Goal: Check status: Check status

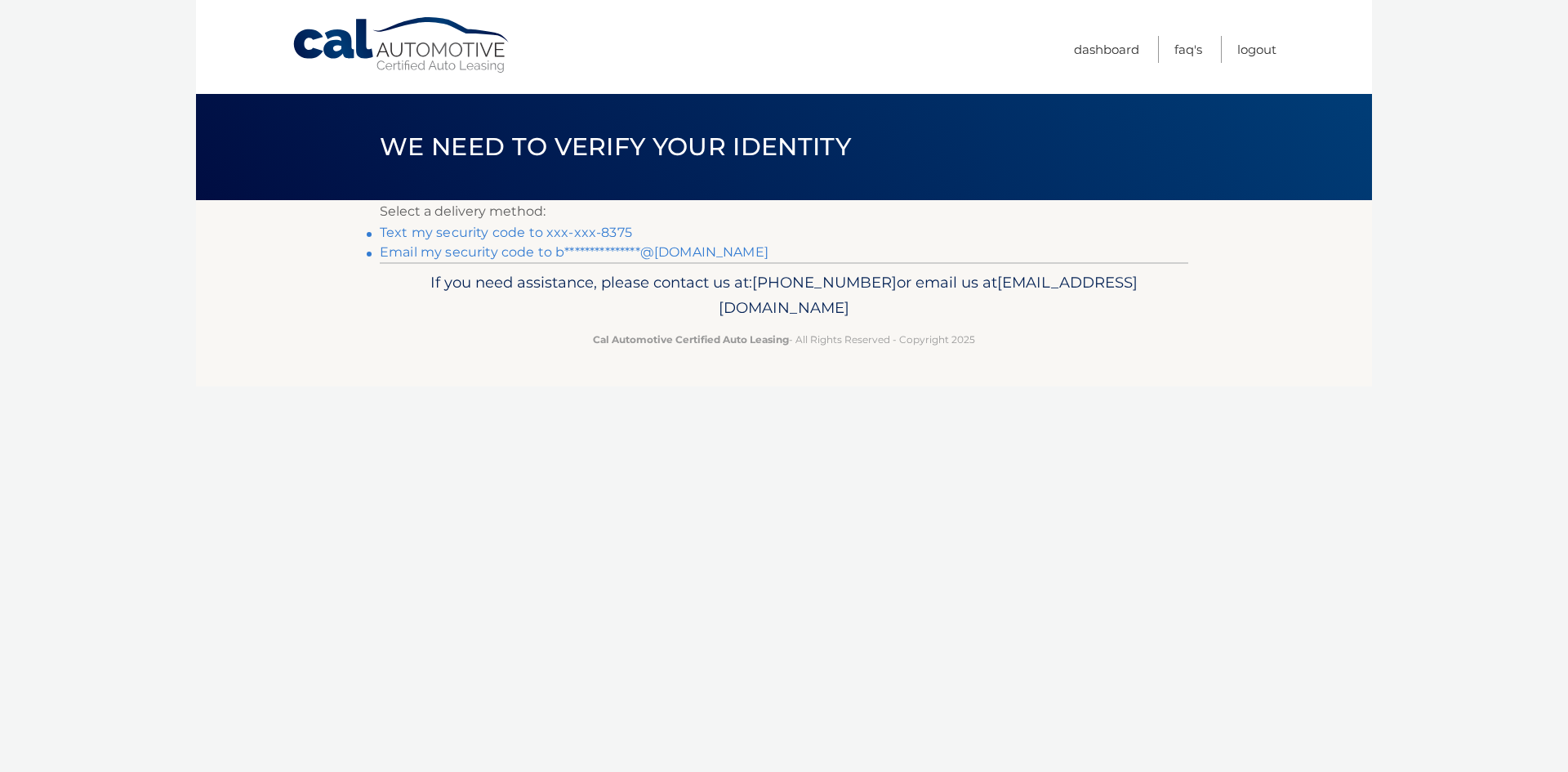
click at [592, 229] on link "Text my security code to xxx-xxx-8375" at bounding box center [505, 232] width 253 height 16
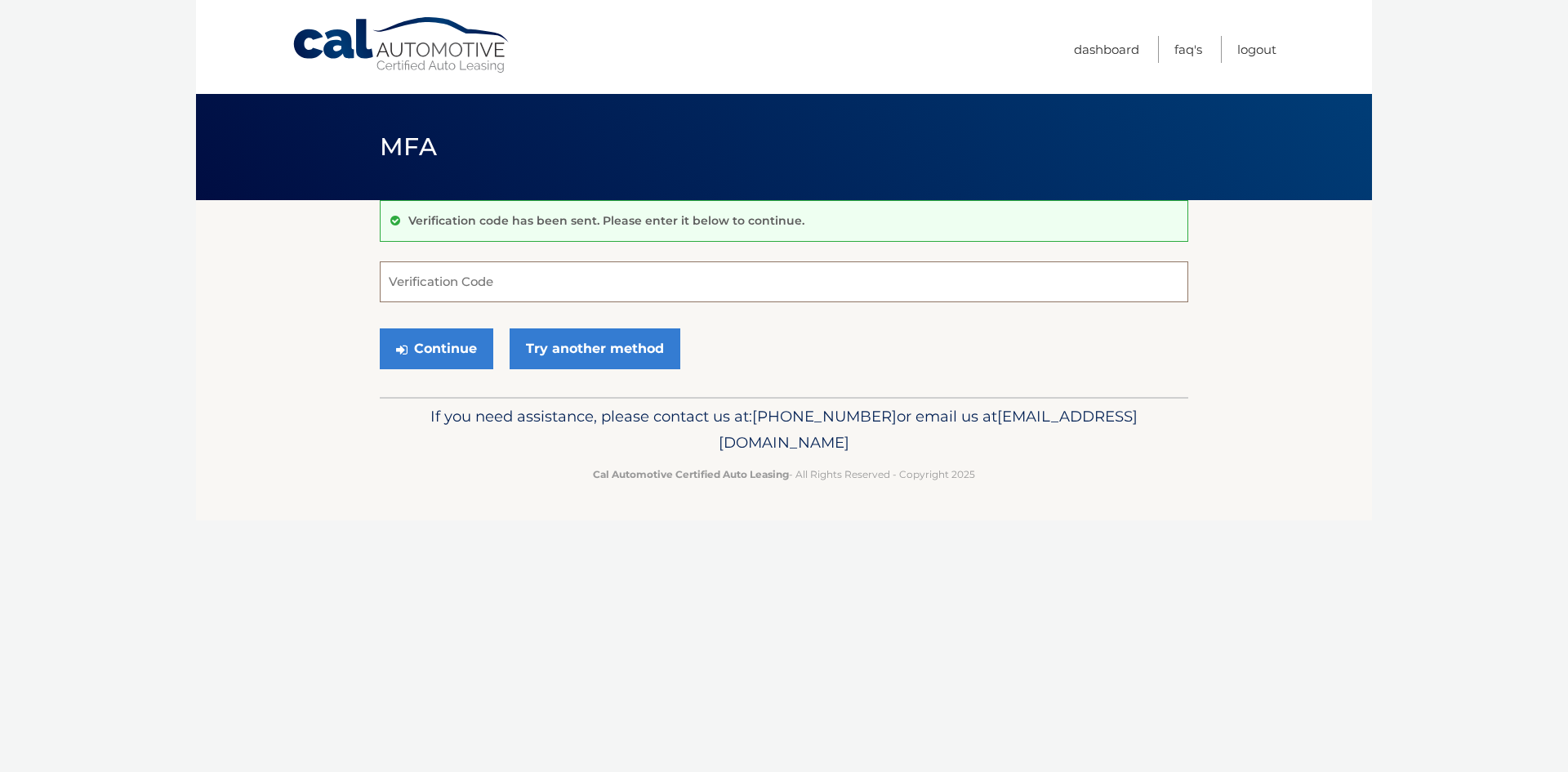
click at [554, 273] on input "Verification Code" at bounding box center [784, 282] width 808 height 41
click at [542, 275] on input "Verification Code" at bounding box center [784, 282] width 808 height 41
type input "208915"
click at [455, 343] on button "Continue" at bounding box center [436, 349] width 113 height 41
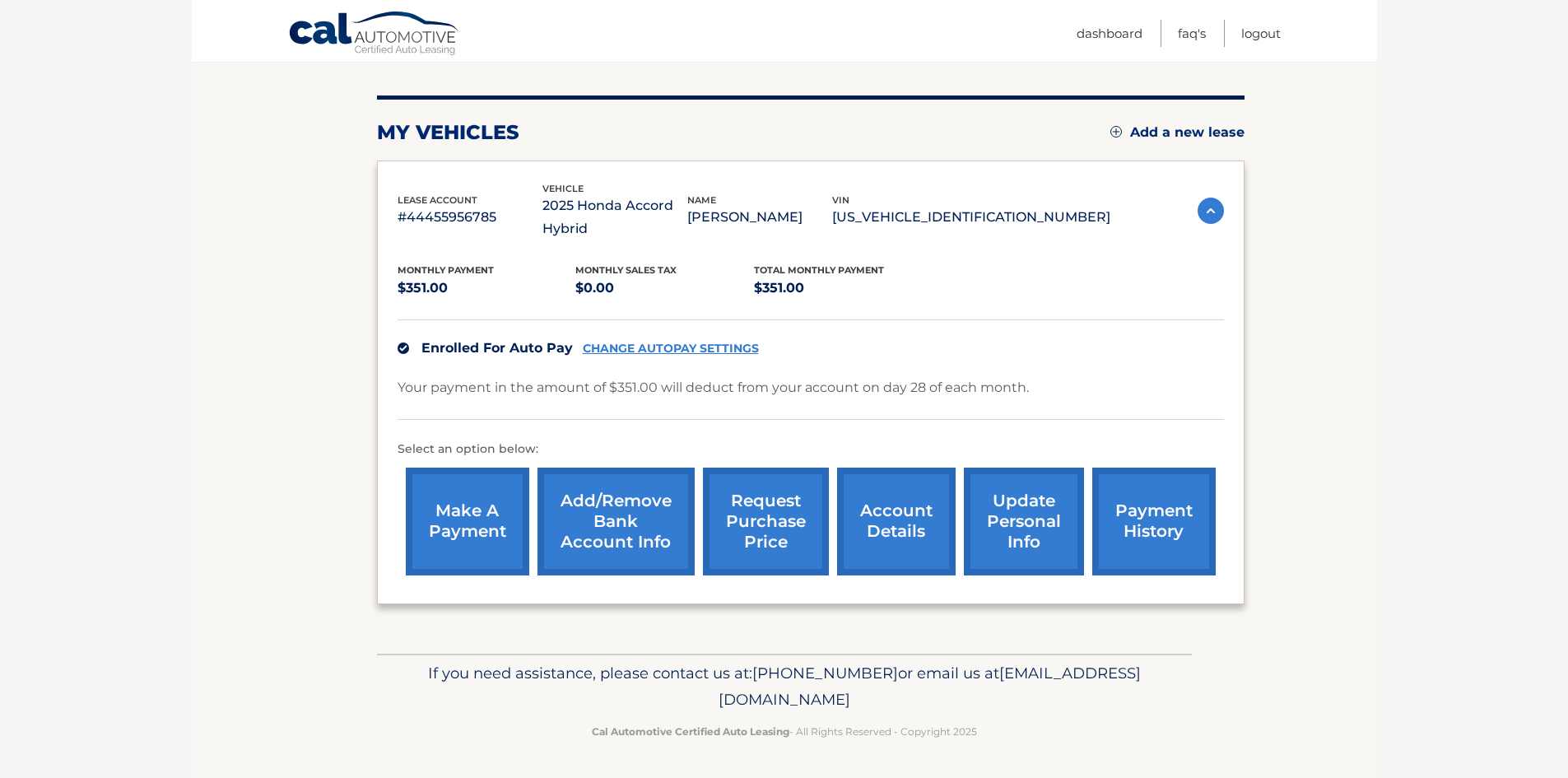
scroll to position [179, 0]
click at [1160, 516] on link "payment history" at bounding box center [1153, 521] width 123 height 108
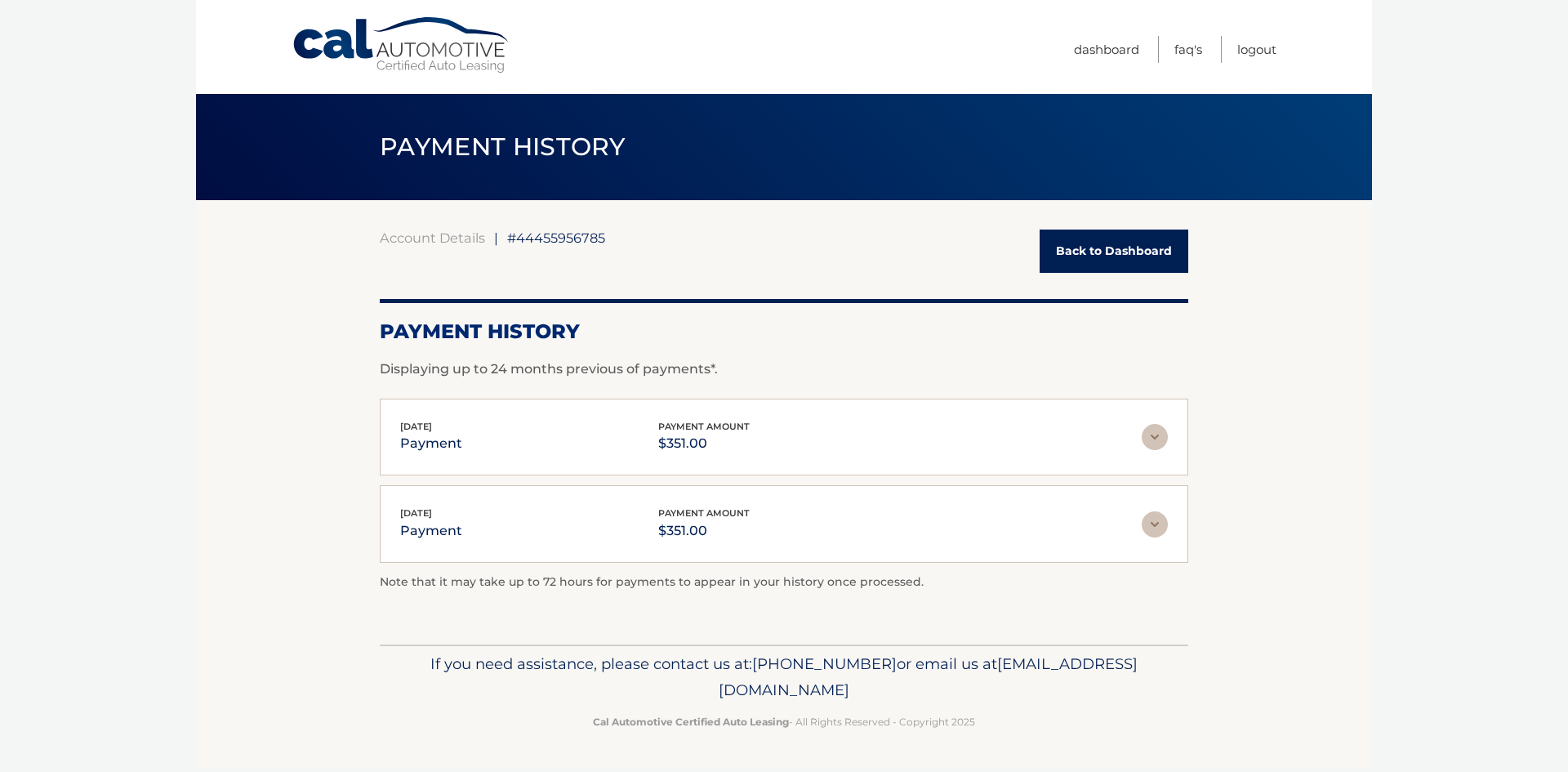
click at [1149, 522] on img at bounding box center [1155, 524] width 26 height 26
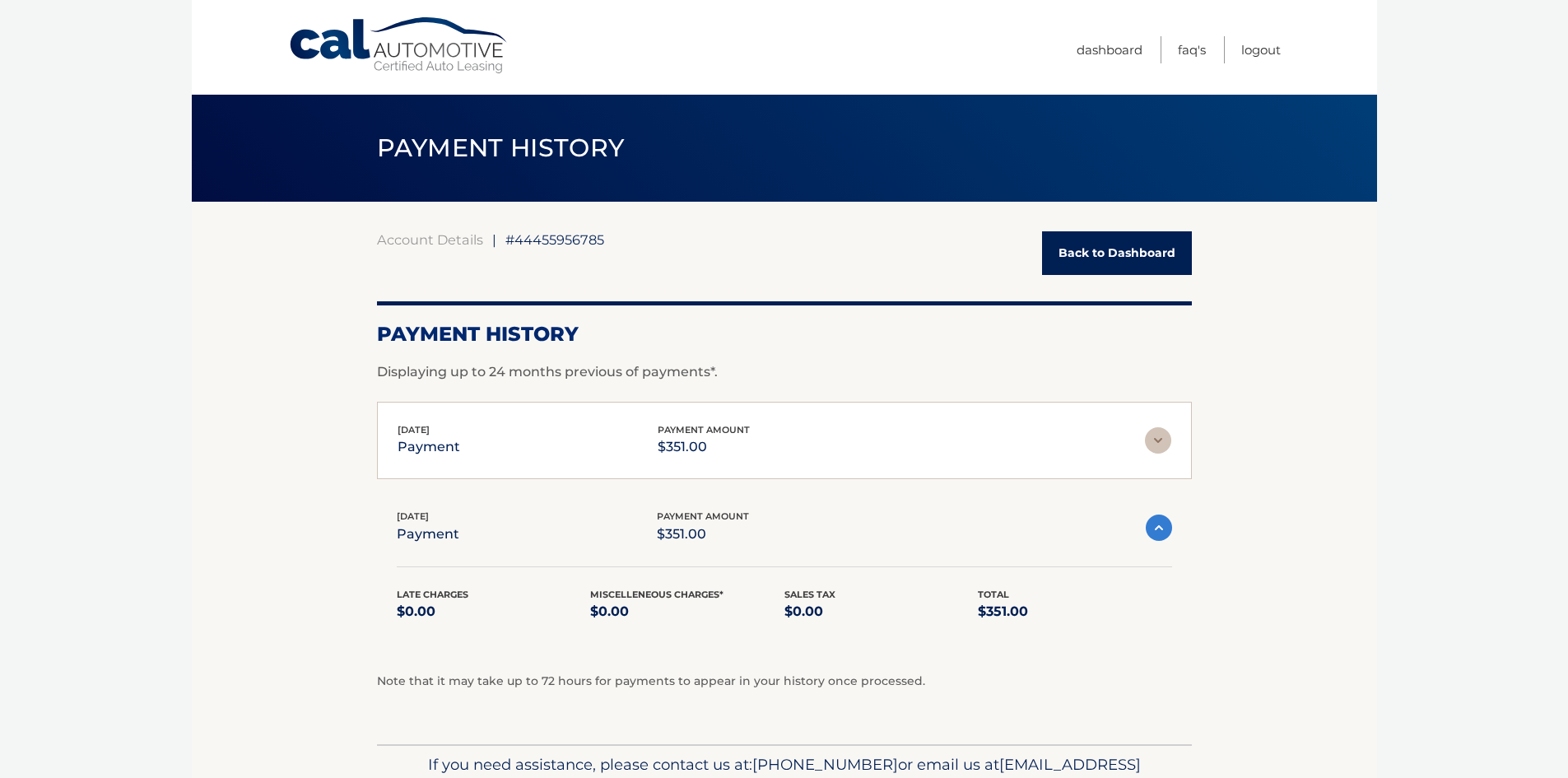
click at [1159, 439] on img at bounding box center [1157, 440] width 27 height 27
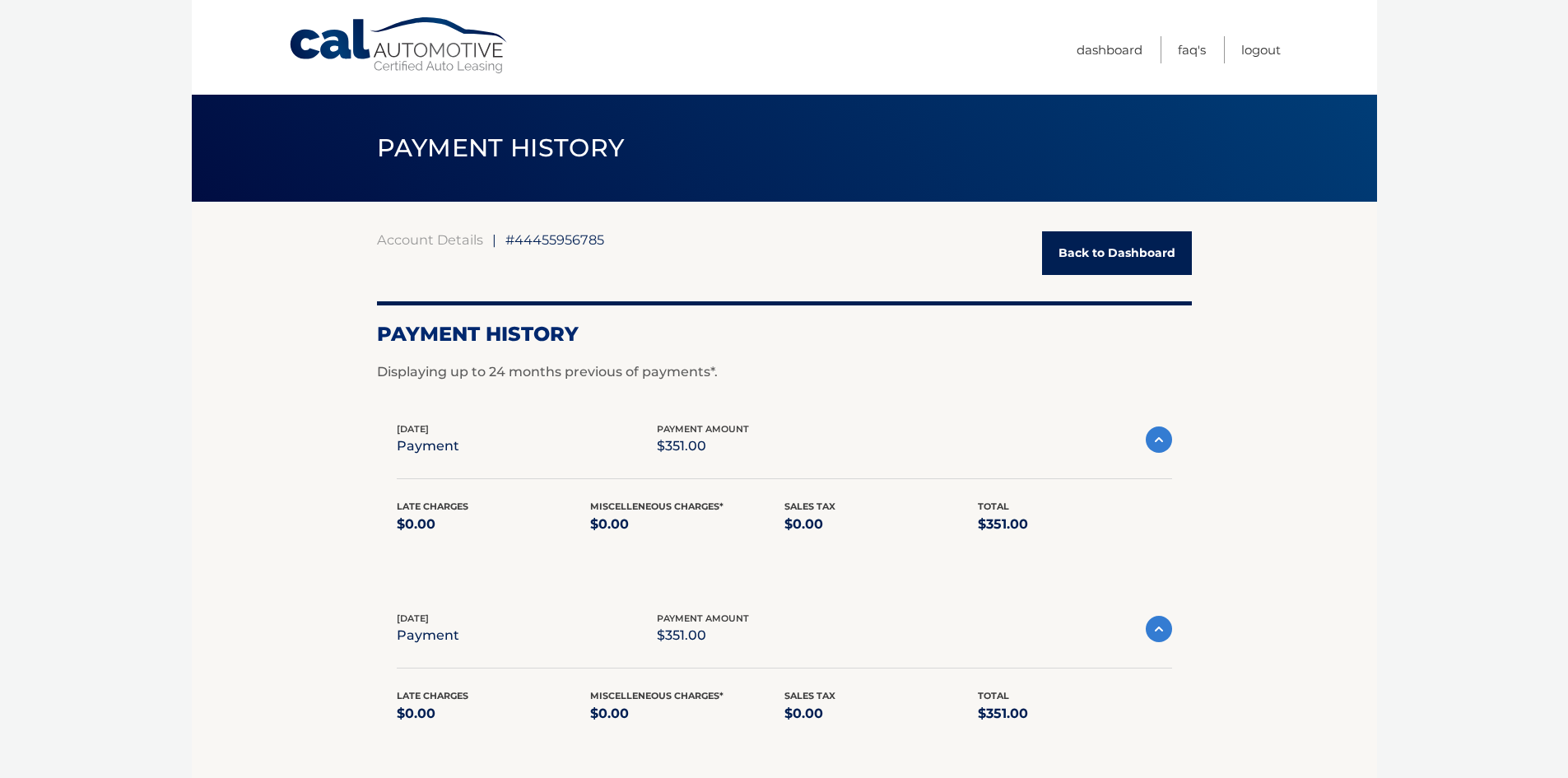
click at [1160, 441] on img at bounding box center [1158, 440] width 27 height 27
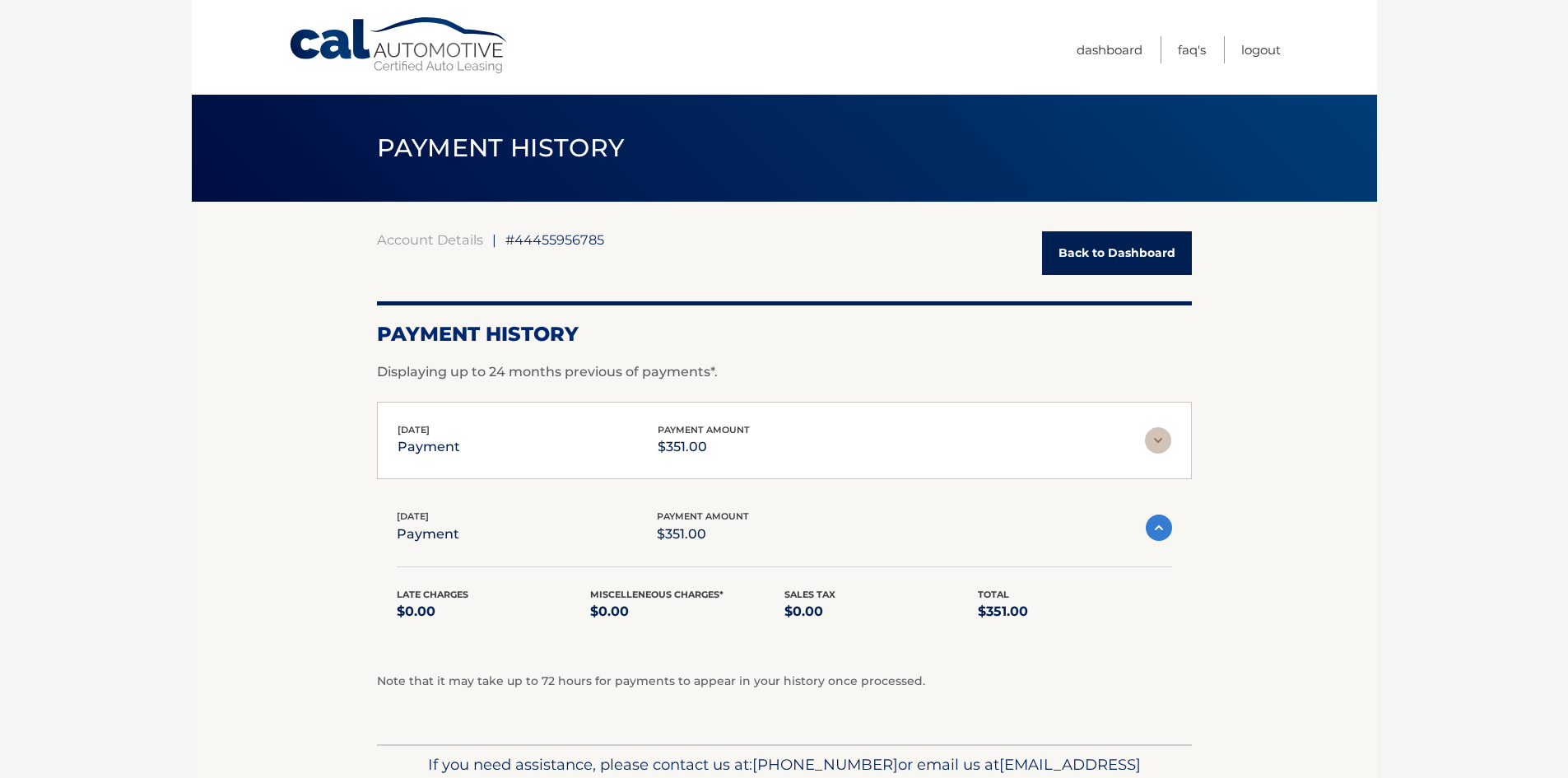
click at [1160, 441] on img at bounding box center [1157, 440] width 27 height 27
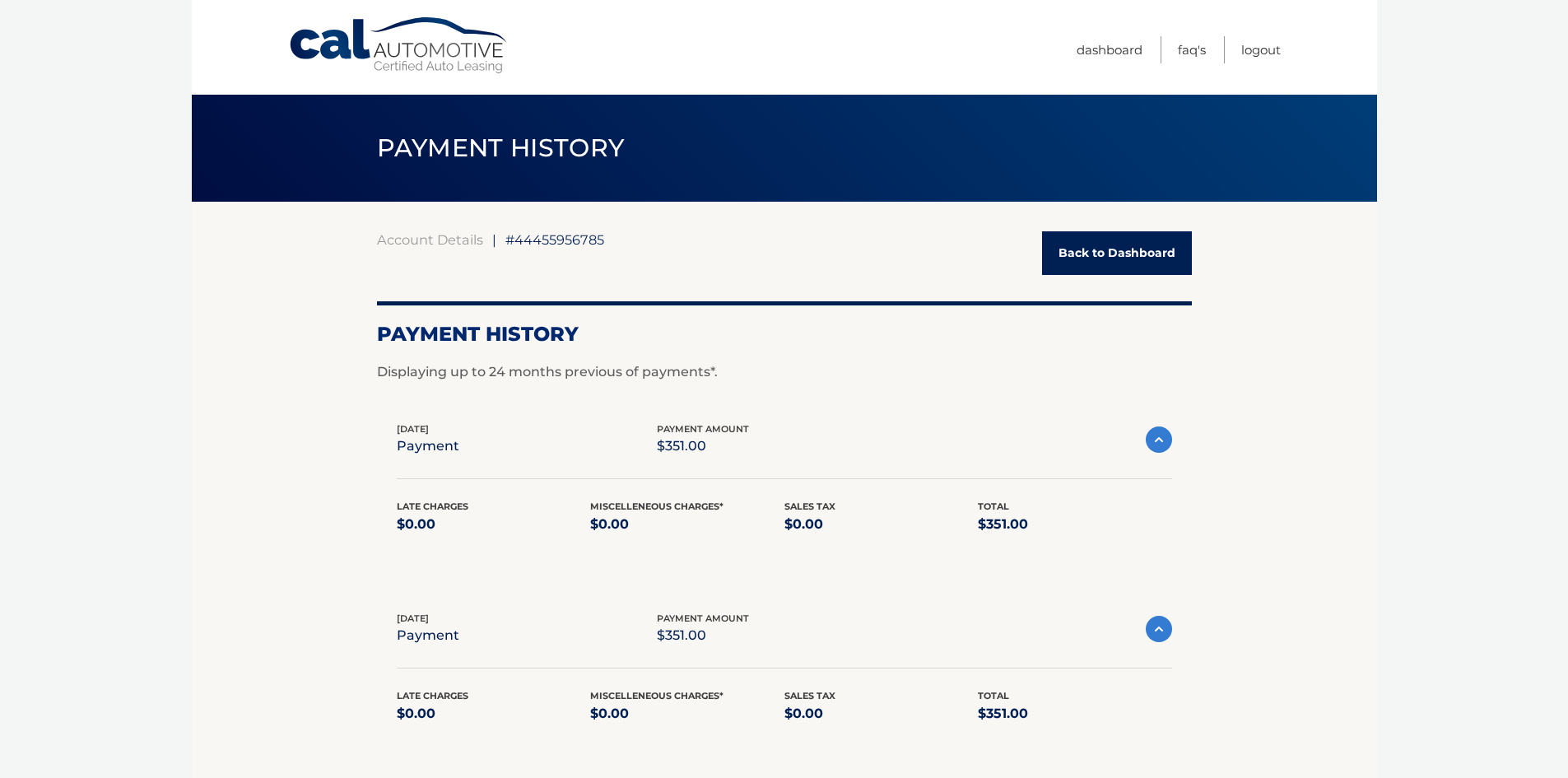
click at [1160, 442] on img at bounding box center [1158, 440] width 27 height 27
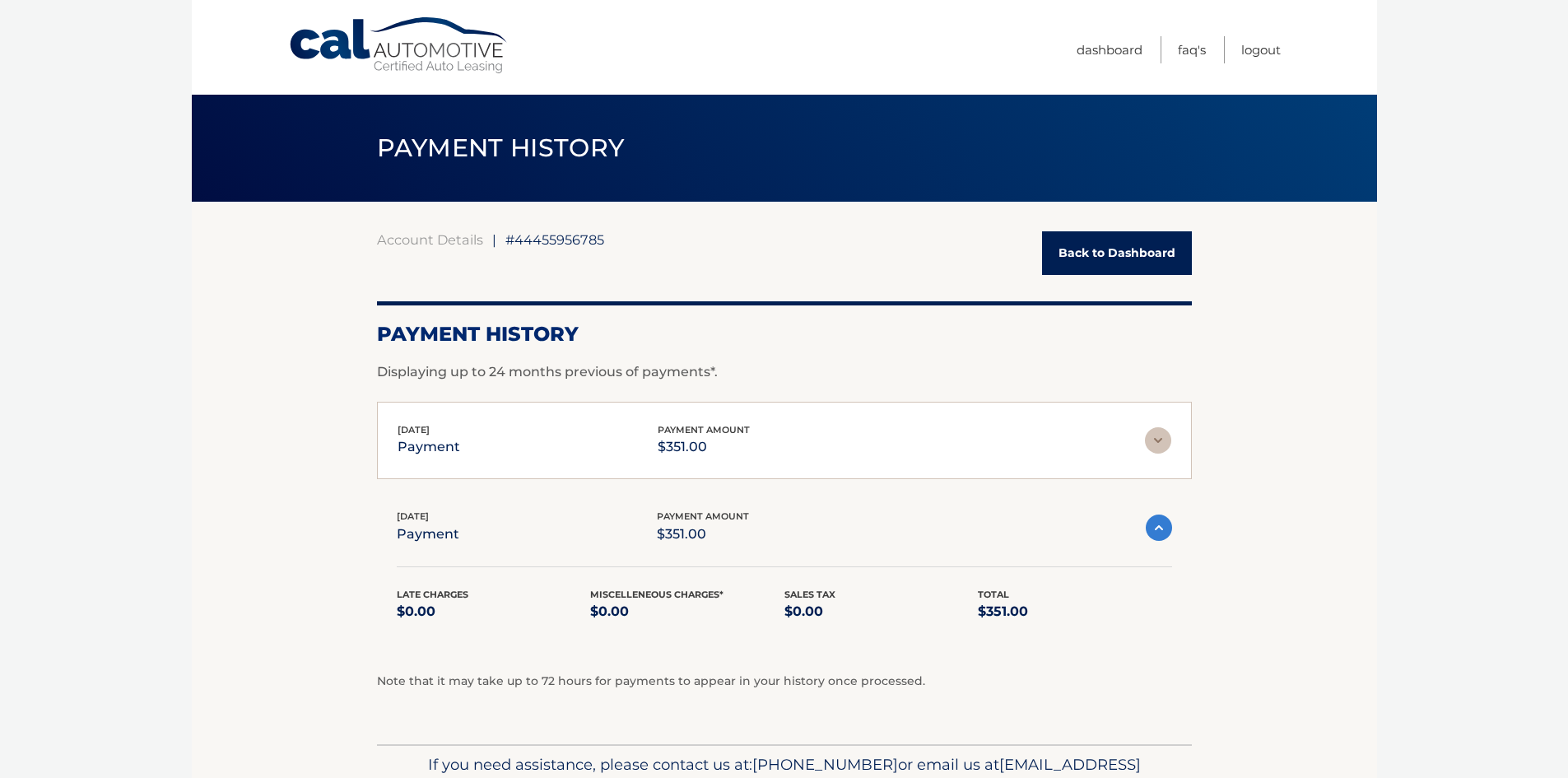
click at [1158, 522] on img at bounding box center [1158, 528] width 27 height 27
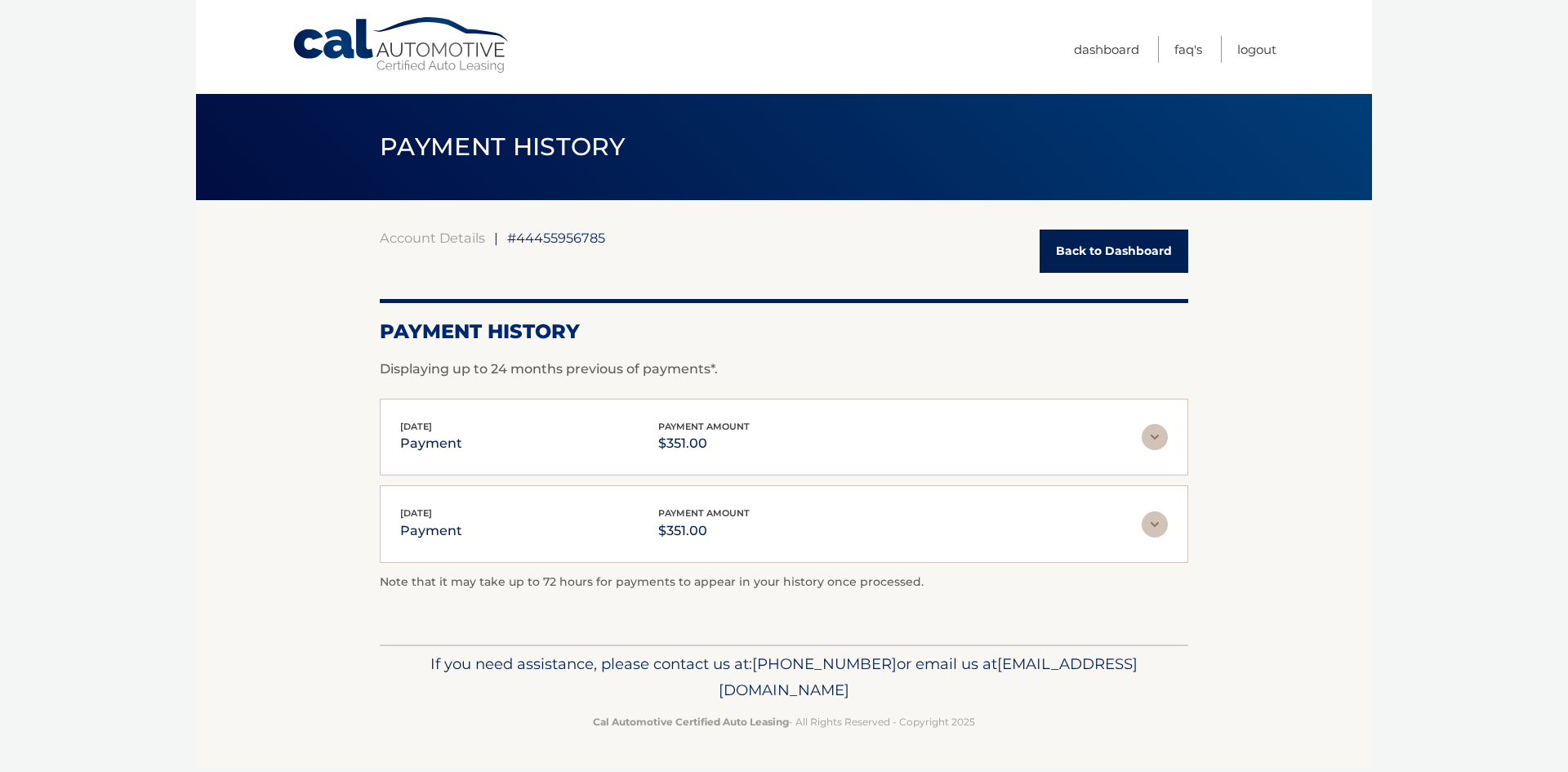
click at [1149, 518] on img at bounding box center [1155, 524] width 26 height 26
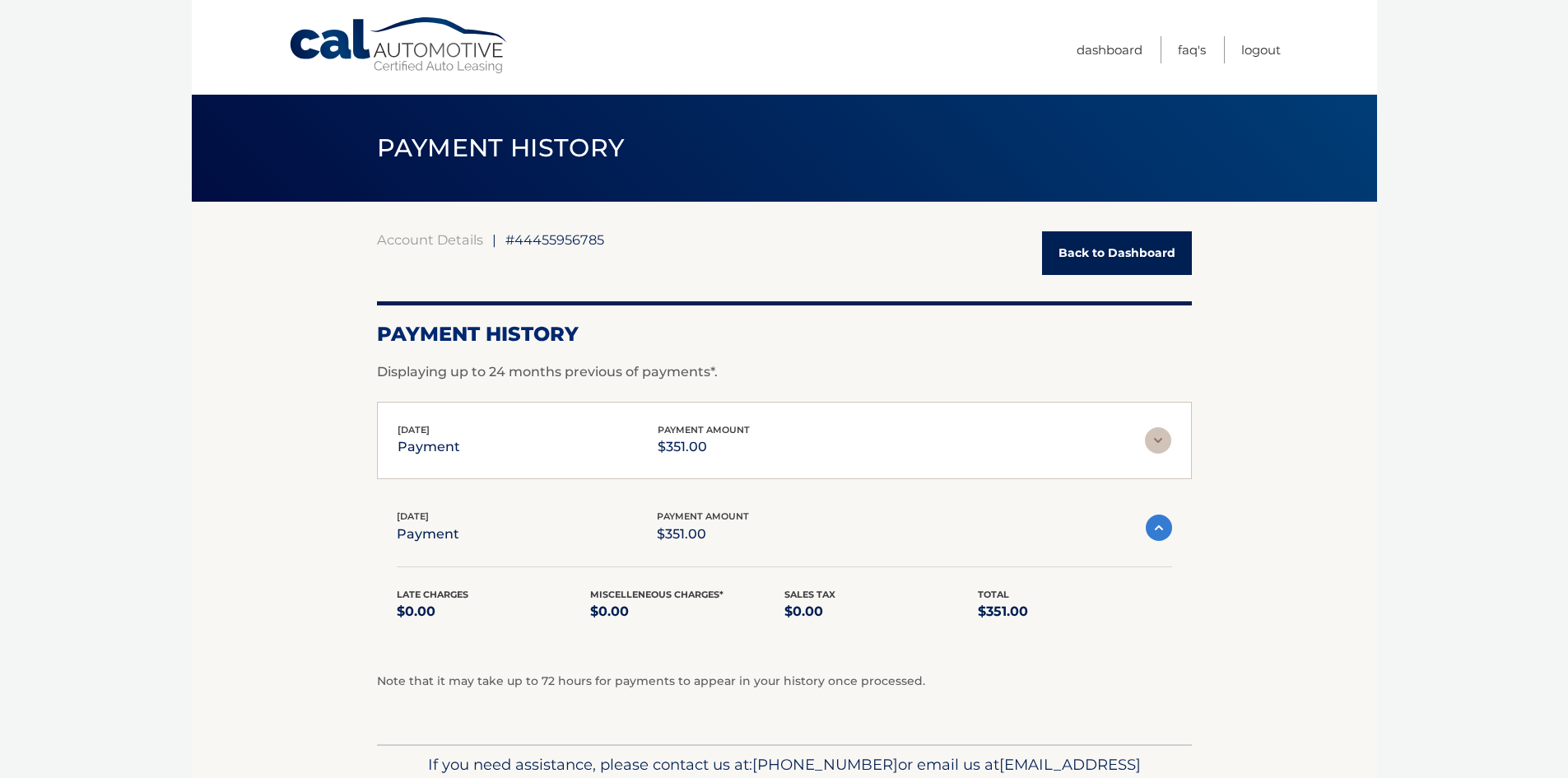
click at [1155, 444] on img at bounding box center [1157, 440] width 27 height 27
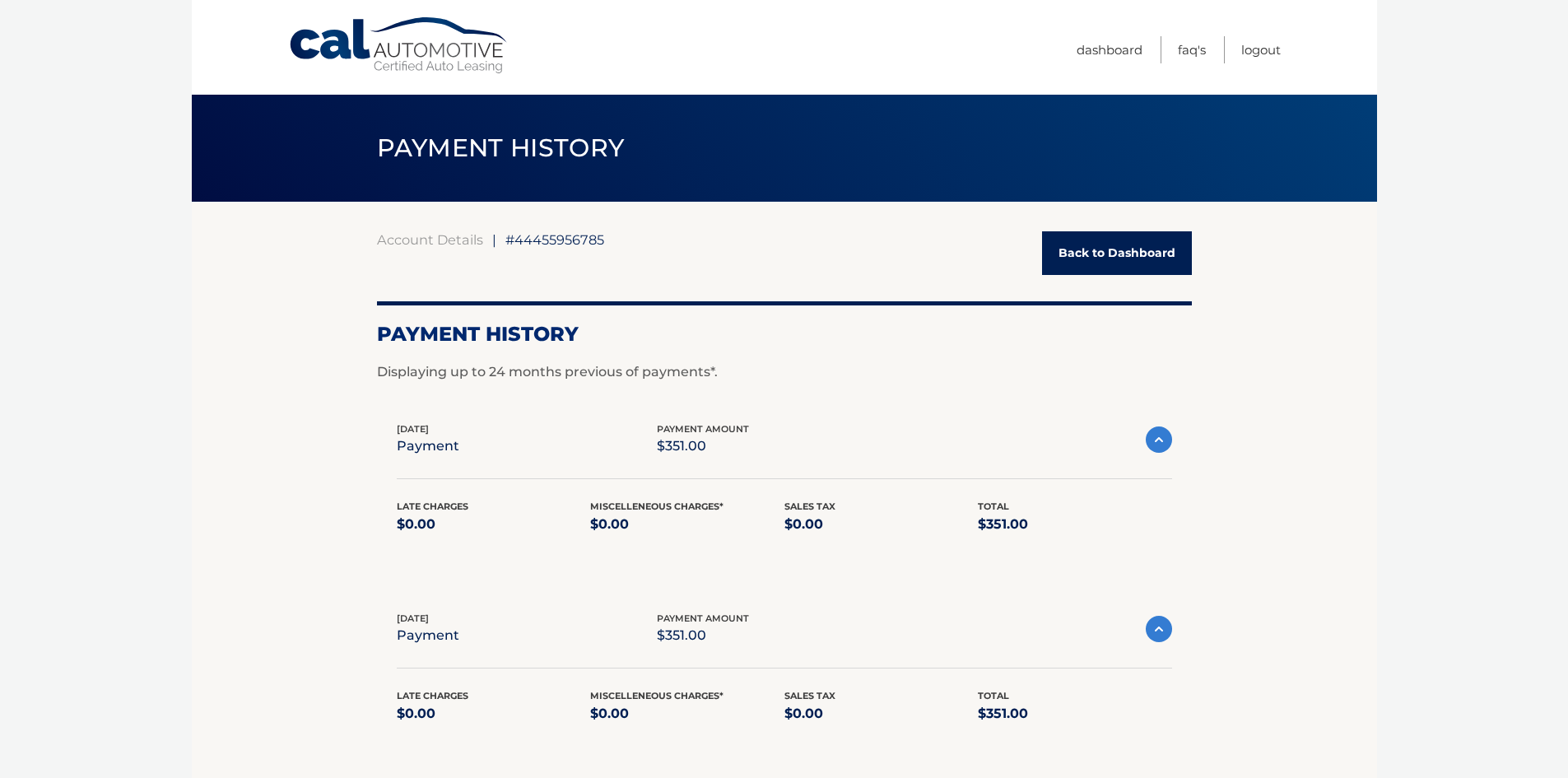
click at [1155, 444] on img at bounding box center [1158, 440] width 27 height 27
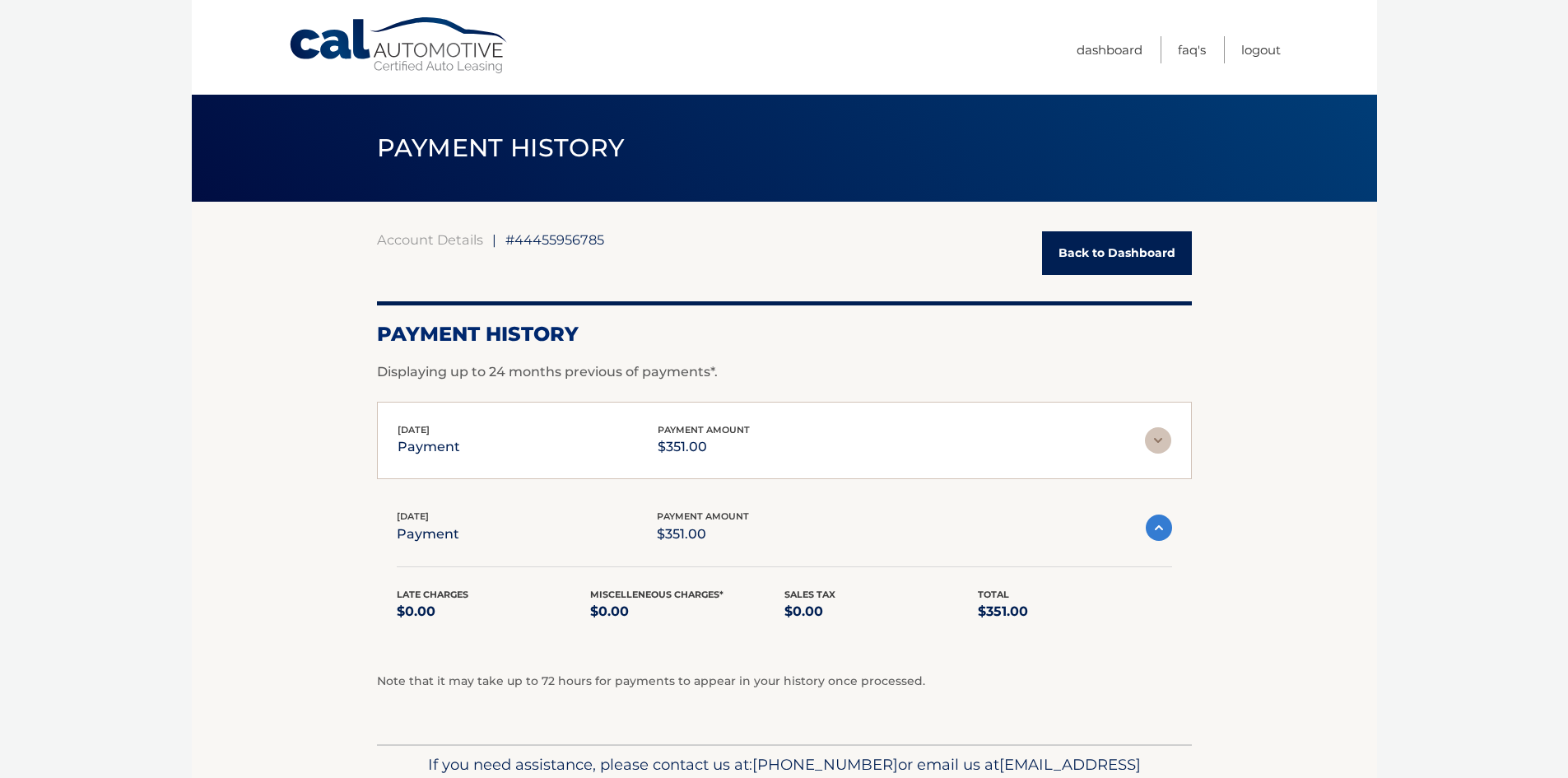
click at [1166, 437] on img at bounding box center [1157, 440] width 27 height 27
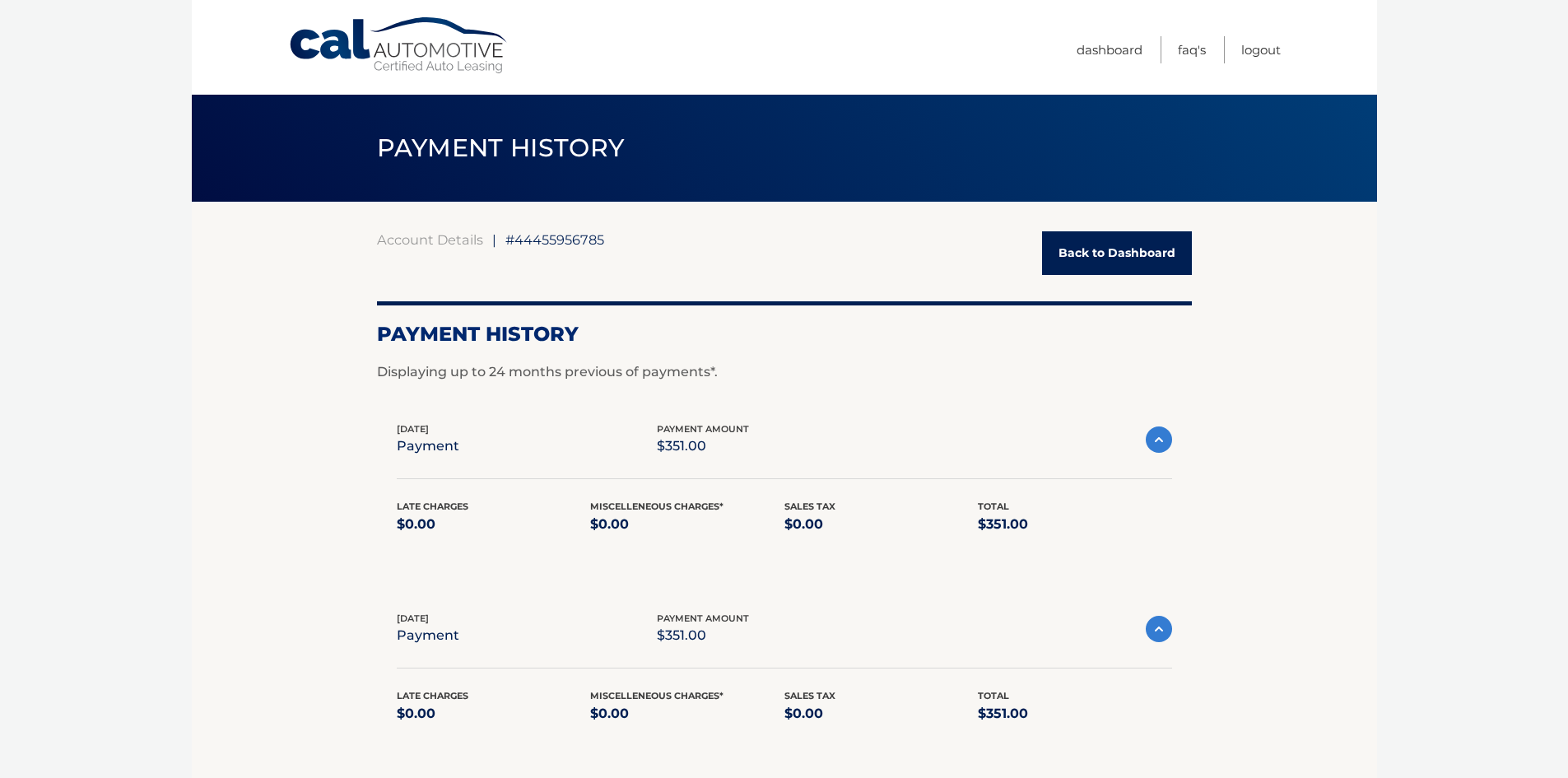
click at [1165, 438] on img at bounding box center [1158, 440] width 27 height 27
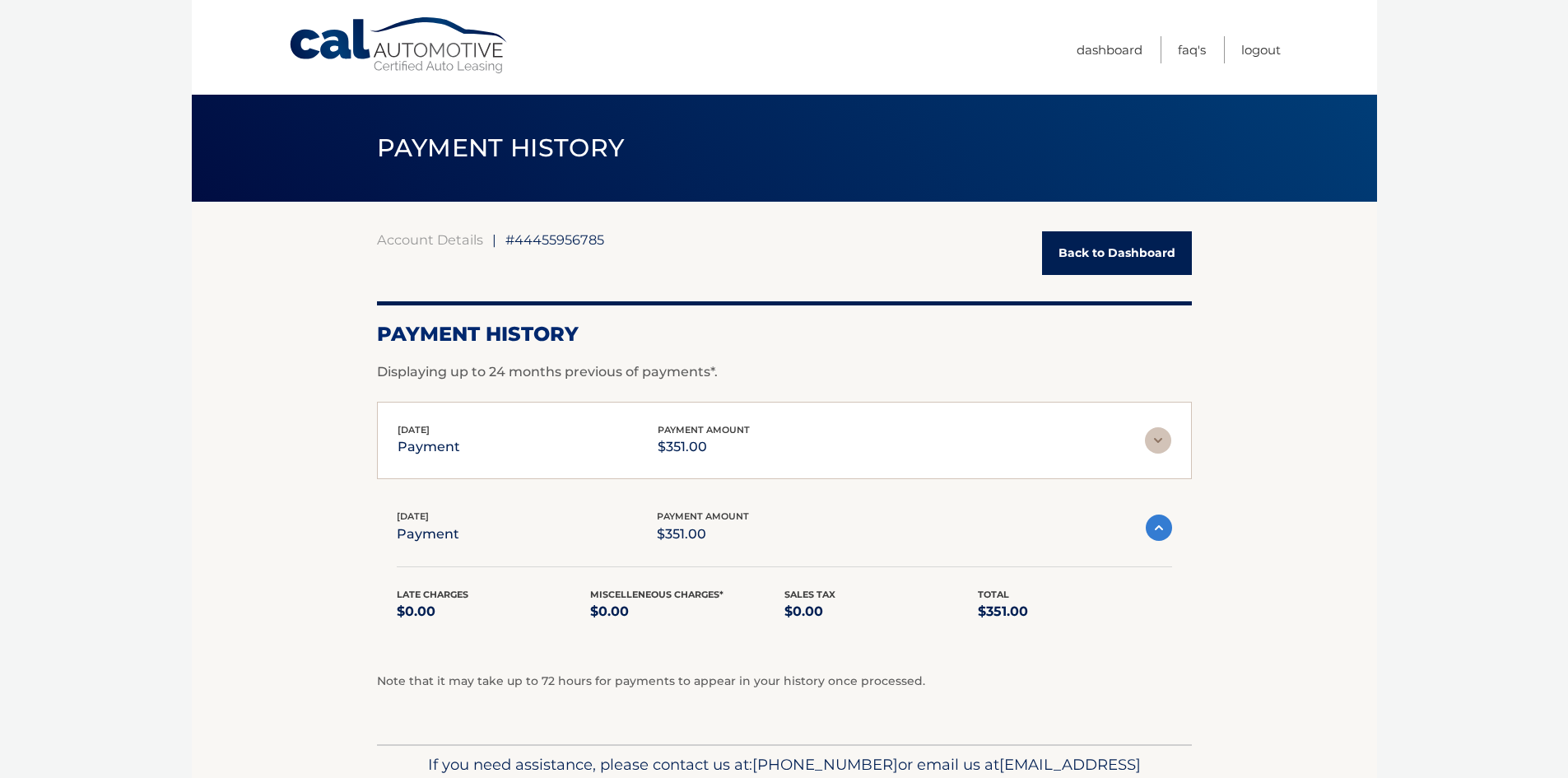
click at [1160, 517] on img at bounding box center [1158, 528] width 27 height 27
